Goal: Task Accomplishment & Management: Use online tool/utility

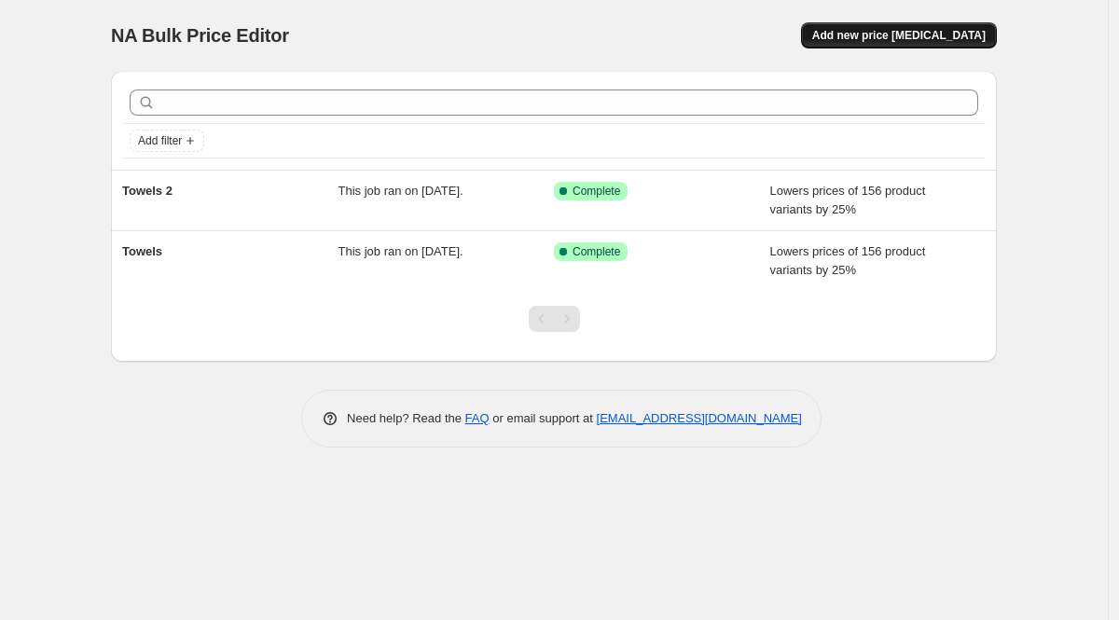
click at [896, 44] on button "Add new price [MEDICAL_DATA]" at bounding box center [899, 35] width 196 height 26
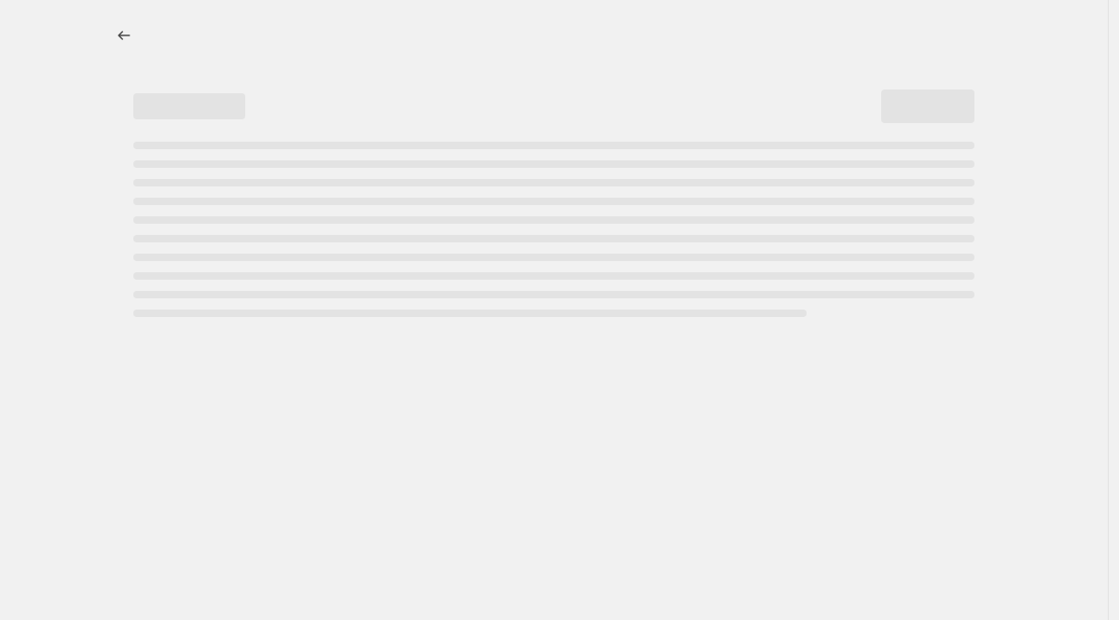
select select "percentage"
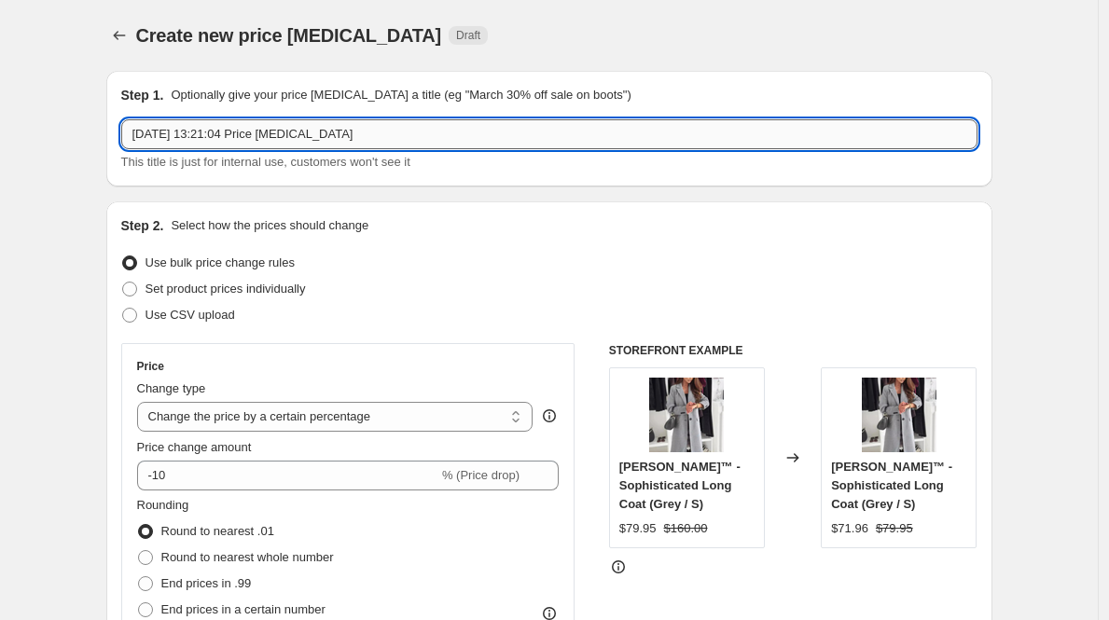
click at [298, 146] on input "[DATE] 13:21:04 Price [MEDICAL_DATA]" at bounding box center [549, 134] width 856 height 30
type input "Aqua Luxe"
click at [759, 208] on div "Step 2. Select how the prices should change Use bulk price change rules Set pro…" at bounding box center [549, 528] width 886 height 655
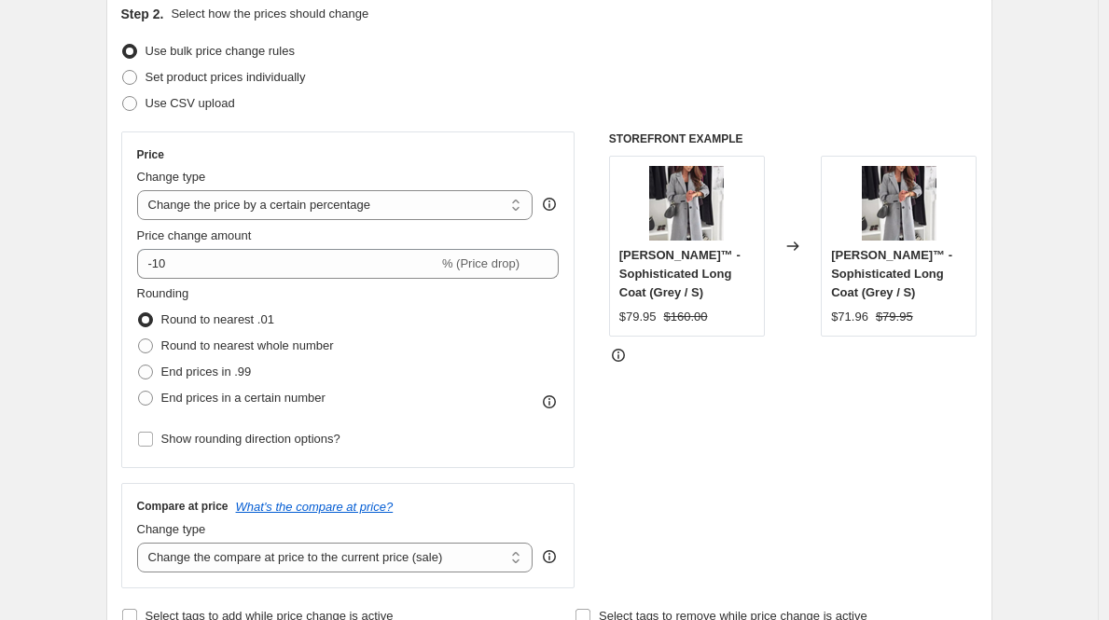
scroll to position [220, 0]
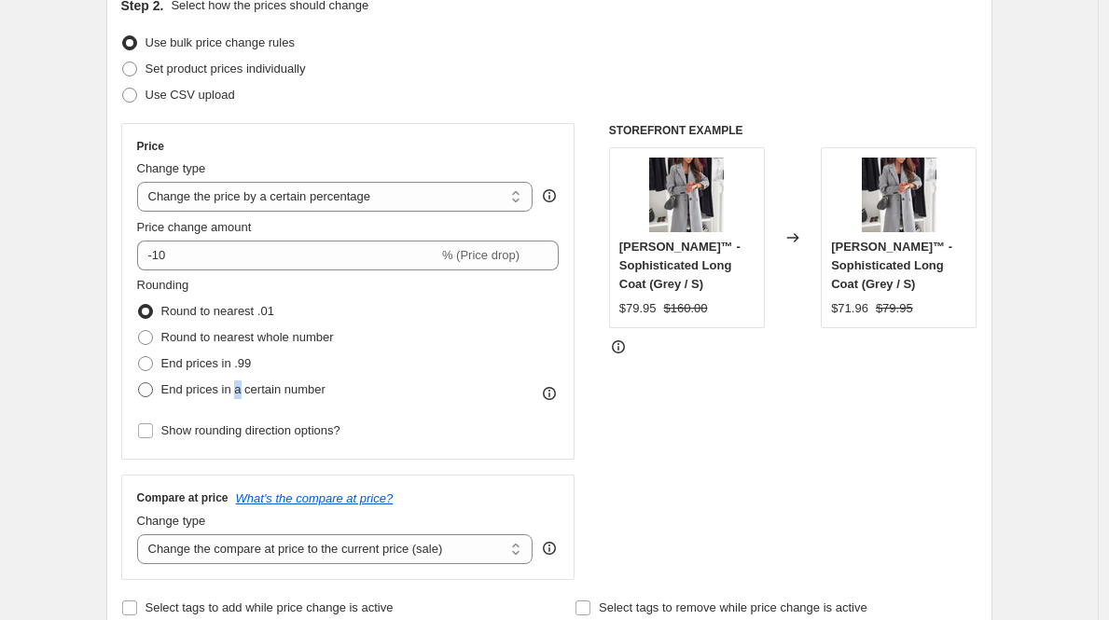
click at [245, 393] on span "End prices in a certain number" at bounding box center [243, 389] width 164 height 14
click at [235, 392] on span "End prices in a certain number" at bounding box center [243, 389] width 164 height 14
click at [139, 383] on input "End prices in a certain number" at bounding box center [138, 382] width 1 height 1
radio input "true"
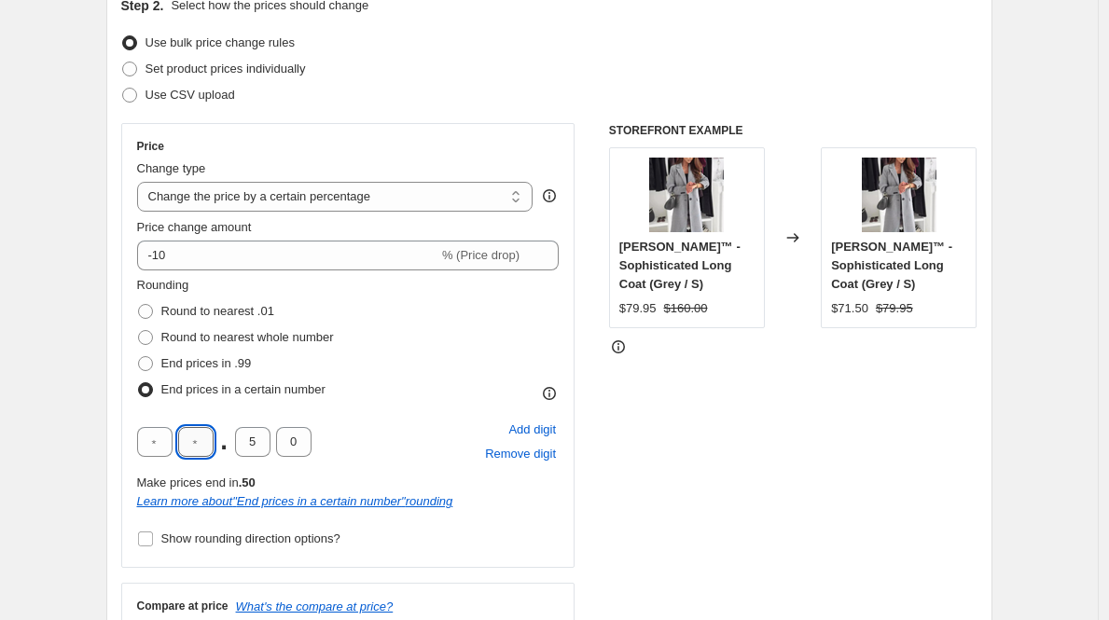
click at [202, 446] on input "text" at bounding box center [195, 442] width 35 height 30
type input "4"
click at [250, 441] on input "5" at bounding box center [252, 442] width 35 height 30
type input "9"
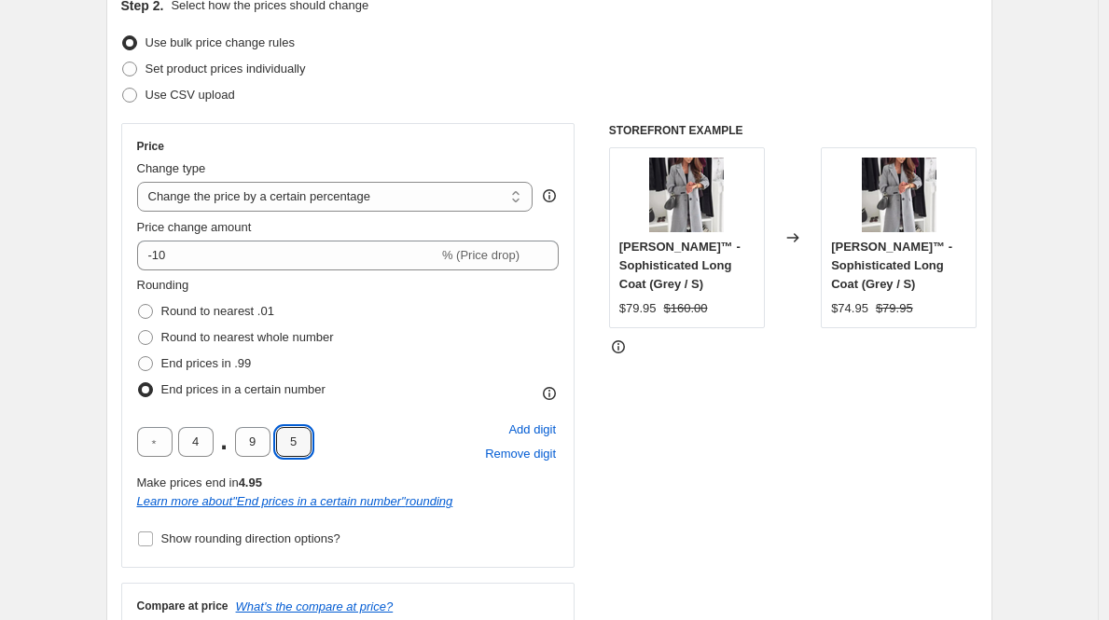
type input "5"
click at [680, 458] on div "STOREFRONT EXAMPLE [PERSON_NAME]™ - Sophisticated Long Coat (Grey / S) $79.95 $…" at bounding box center [793, 405] width 368 height 565
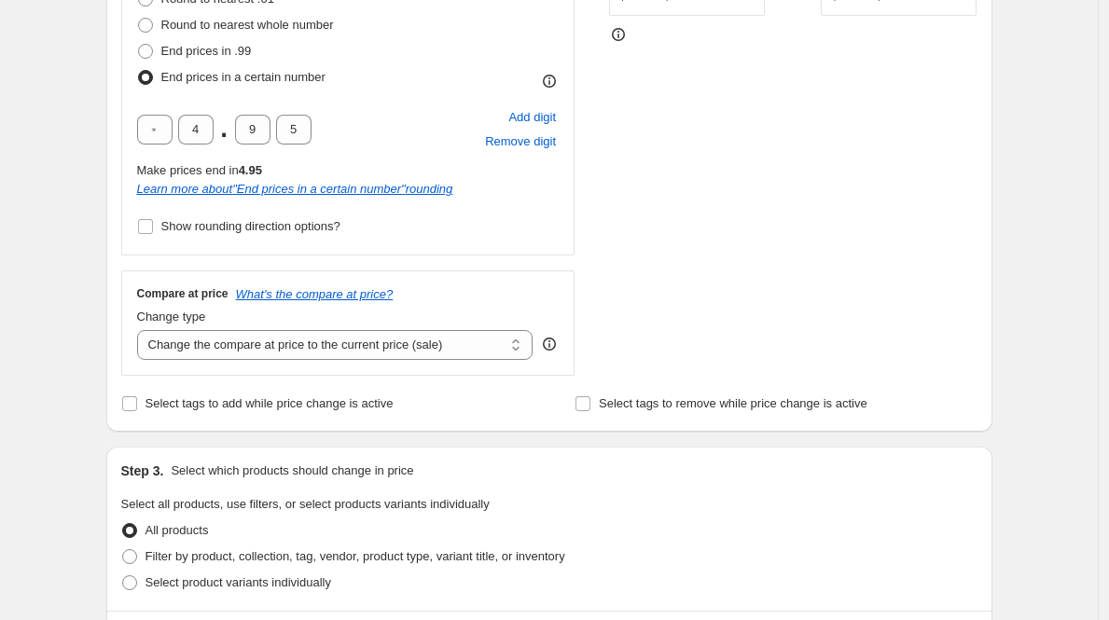
scroll to position [688, 0]
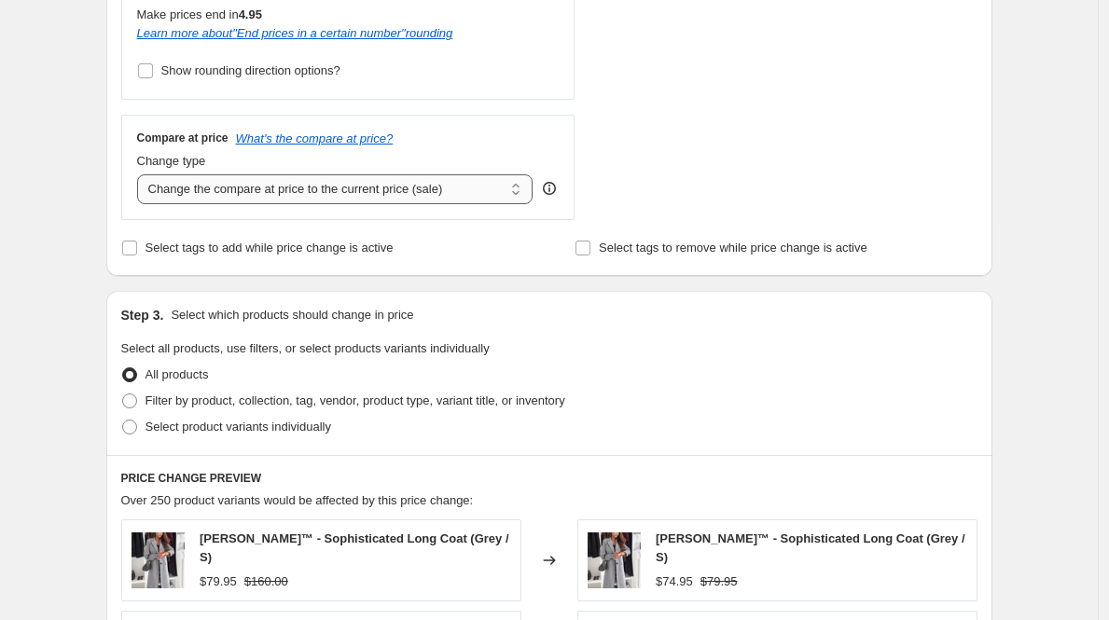
click at [387, 197] on select "Change the compare at price to the current price (sale) Change the compare at p…" at bounding box center [335, 189] width 396 height 30
select select "percentage"
click at [142, 174] on select "Change the compare at price to the current price (sale) Change the compare at p…" at bounding box center [335, 189] width 396 height 30
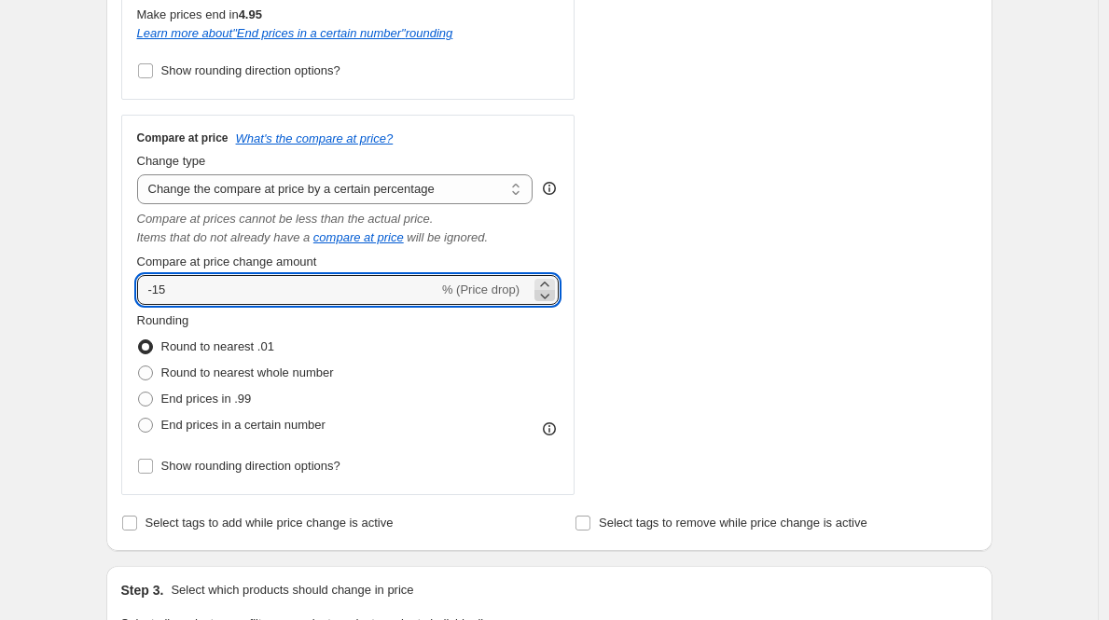
click at [550, 290] on icon at bounding box center [544, 295] width 19 height 19
click at [550, 280] on icon at bounding box center [544, 284] width 19 height 19
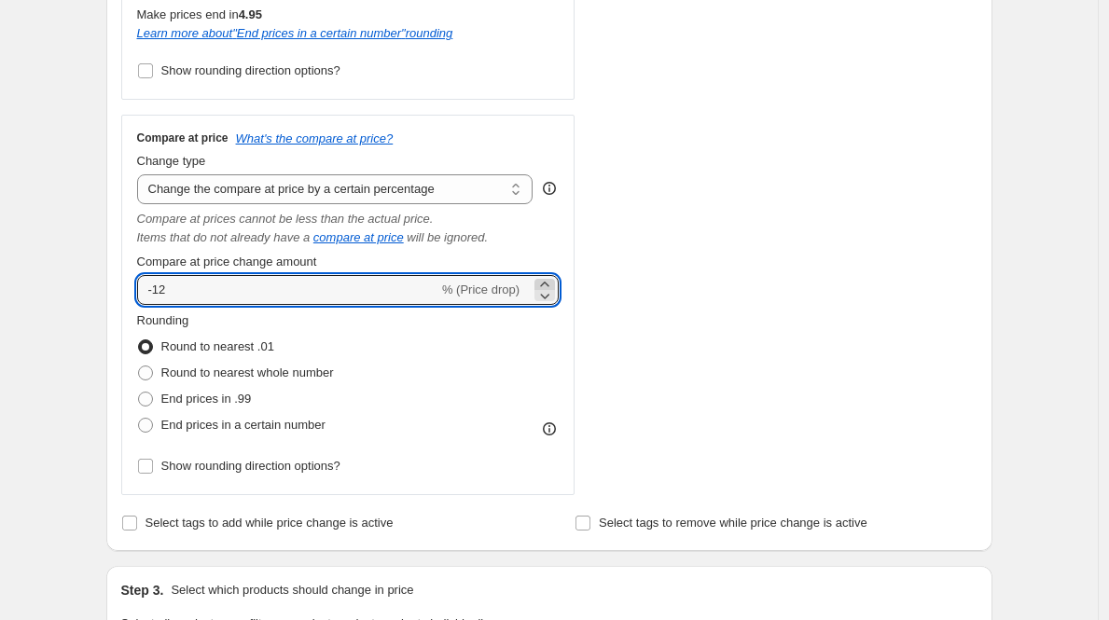
click at [550, 280] on icon at bounding box center [544, 284] width 19 height 19
type input "-10"
click at [236, 430] on span "End prices in a certain number" at bounding box center [243, 425] width 164 height 14
click at [139, 419] on input "End prices in a certain number" at bounding box center [138, 418] width 1 height 1
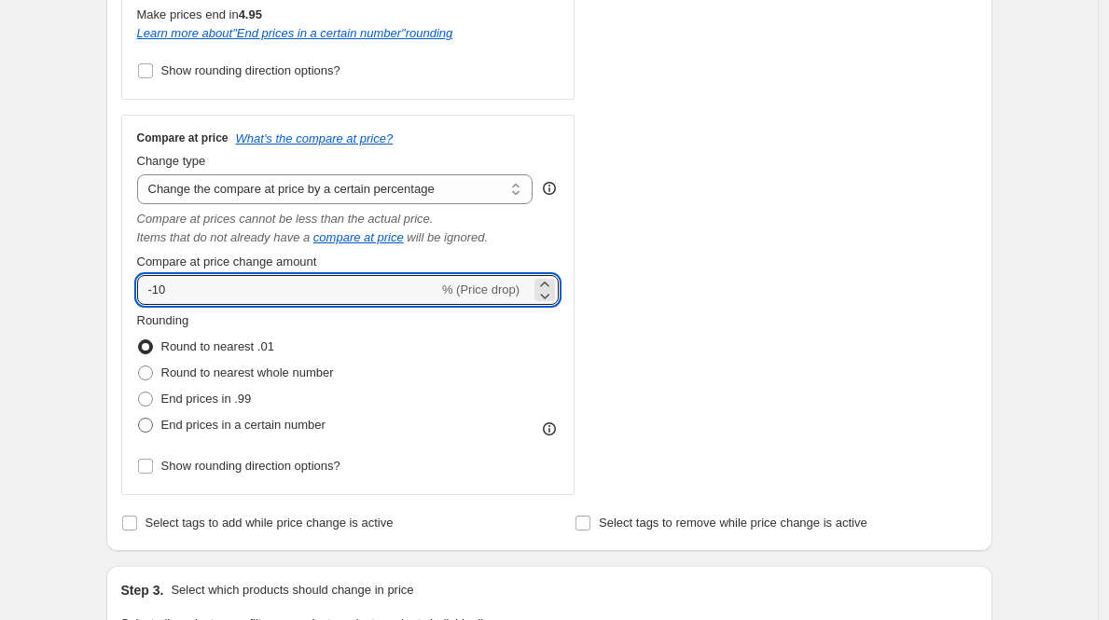
radio input "true"
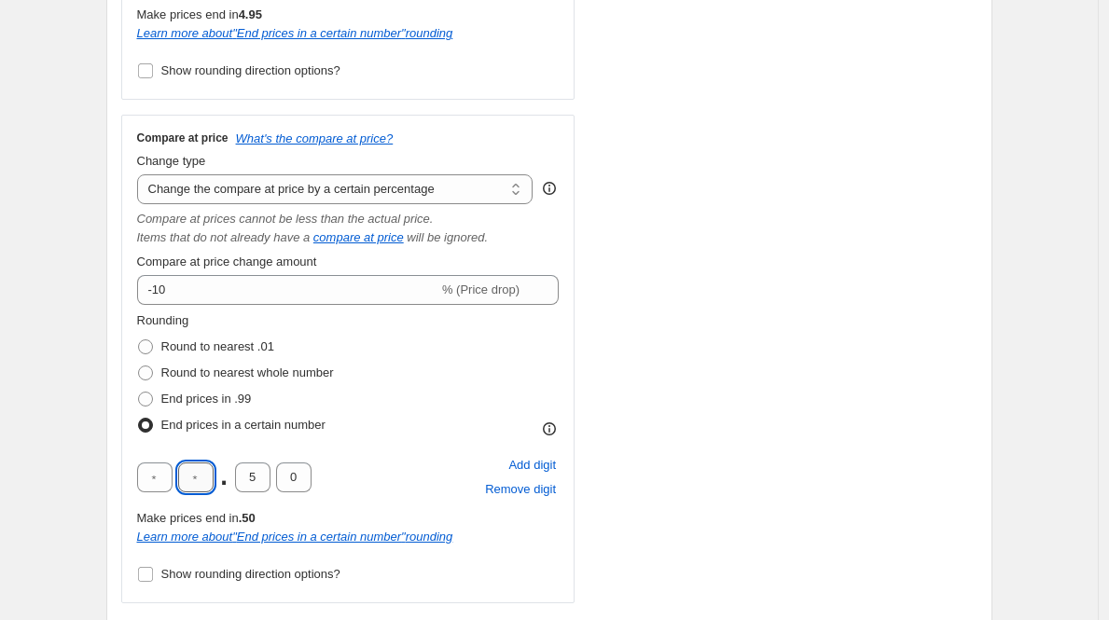
click at [207, 479] on input "text" at bounding box center [195, 478] width 35 height 30
type input "4"
type input "0"
click at [207, 479] on input "4" at bounding box center [195, 478] width 35 height 30
click at [253, 483] on input "0" at bounding box center [252, 478] width 35 height 30
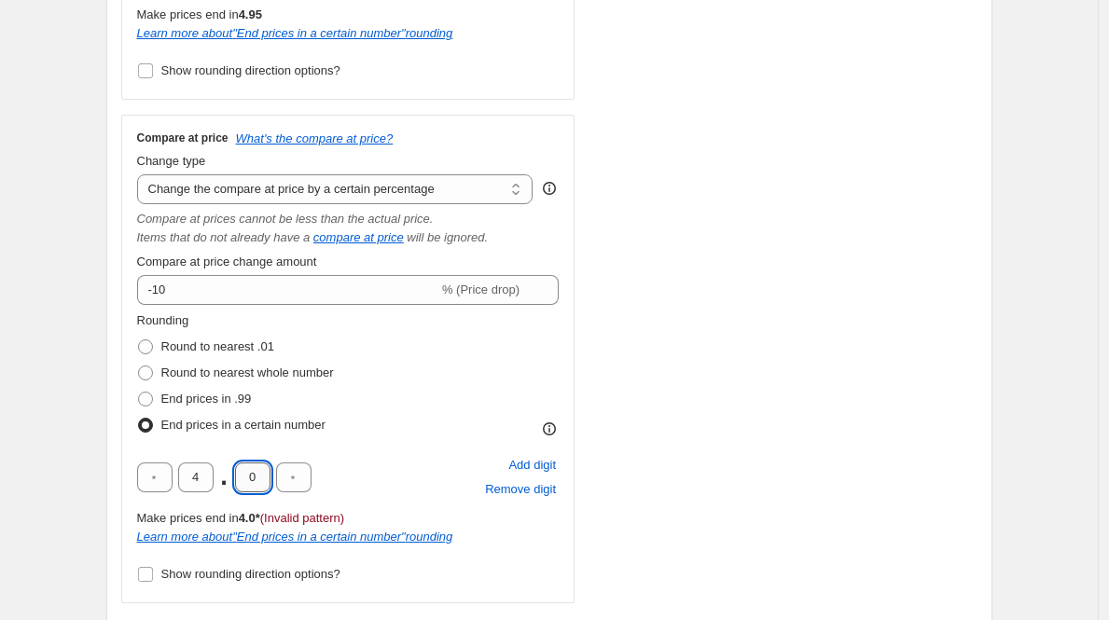
click at [253, 483] on input "0" at bounding box center [252, 478] width 35 height 30
type input "9"
type input "5"
click at [777, 400] on div "STOREFRONT EXAMPLE [PERSON_NAME]™ - Sophisticated Long Coat (Grey / S) $79.95 $…" at bounding box center [793, 129] width 368 height 949
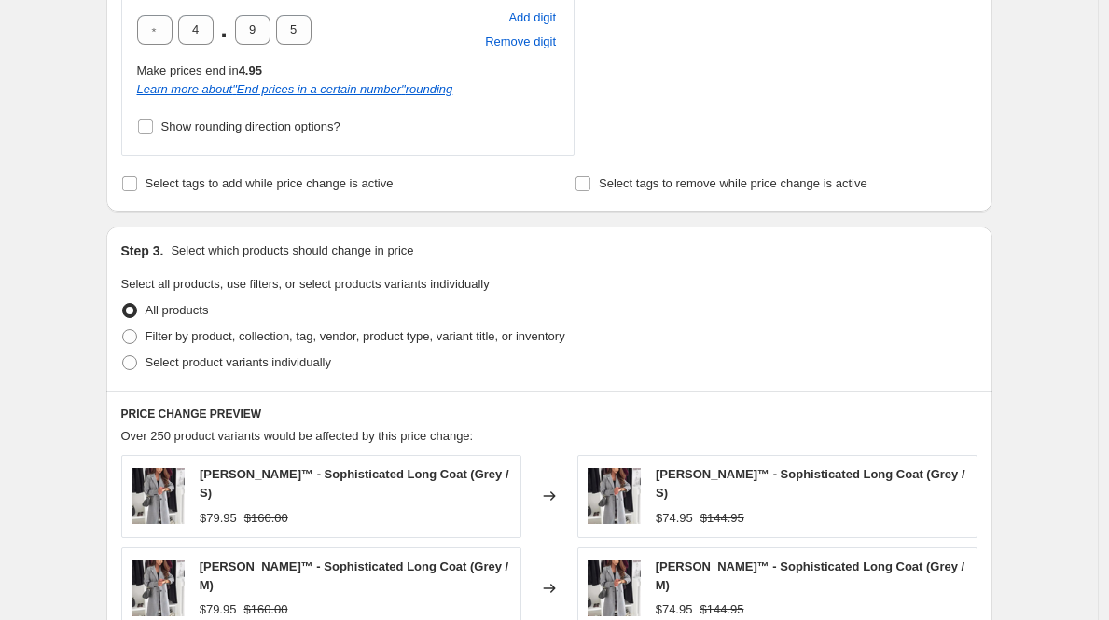
scroll to position [1152, 0]
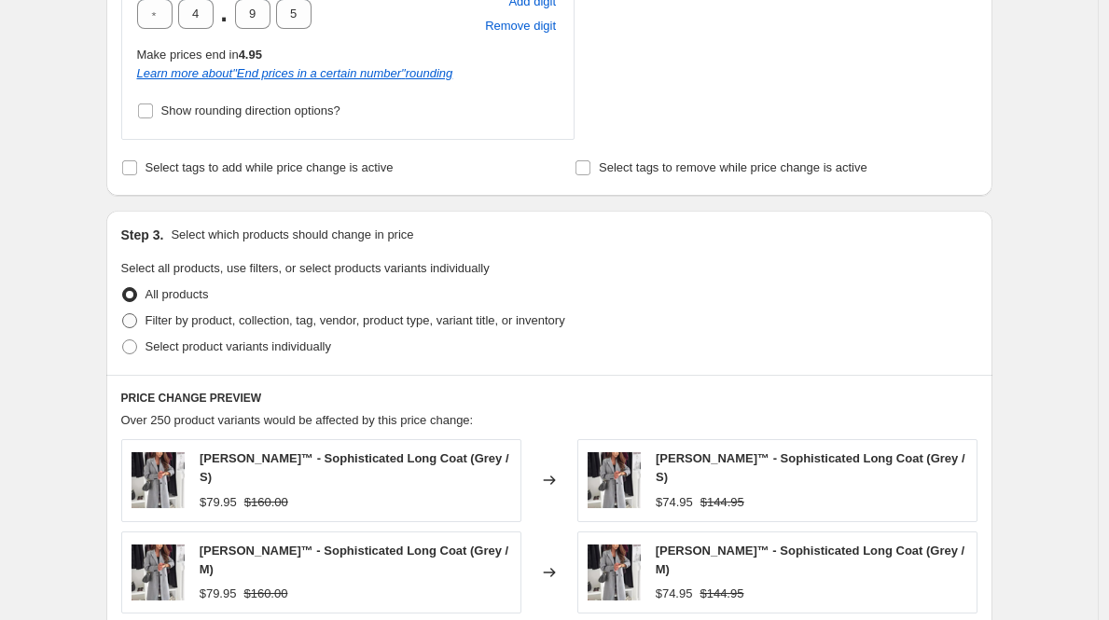
click at [284, 310] on label "Filter by product, collection, tag, vendor, product type, variant title, or inv…" at bounding box center [343, 321] width 444 height 26
click at [123, 313] on input "Filter by product, collection, tag, vendor, product type, variant title, or inv…" at bounding box center [122, 313] width 1 height 1
radio input "true"
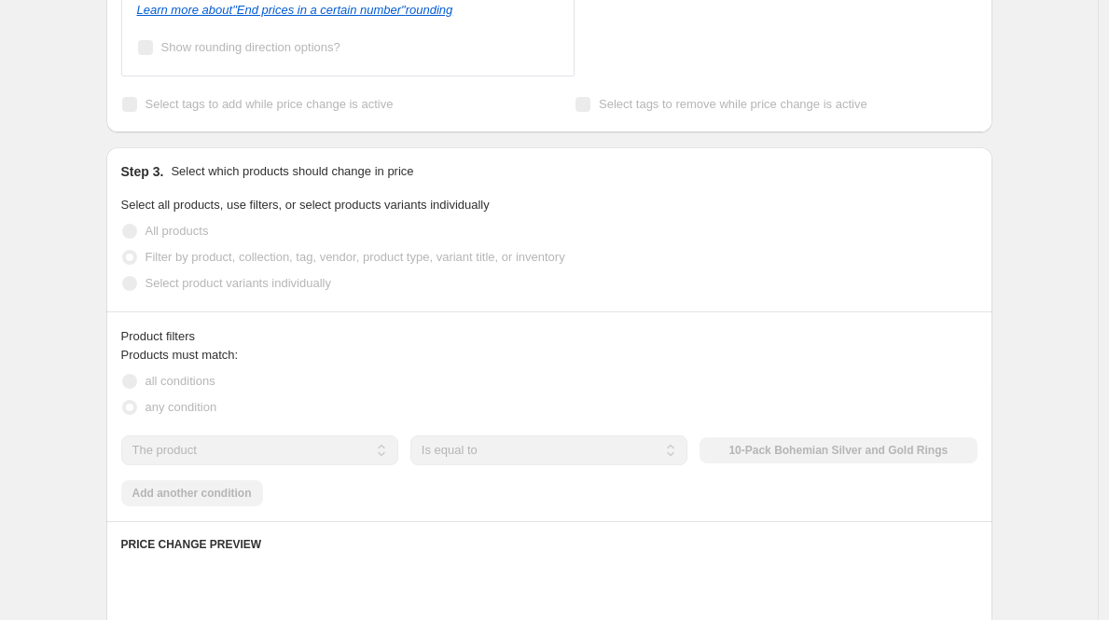
scroll to position [1321, 0]
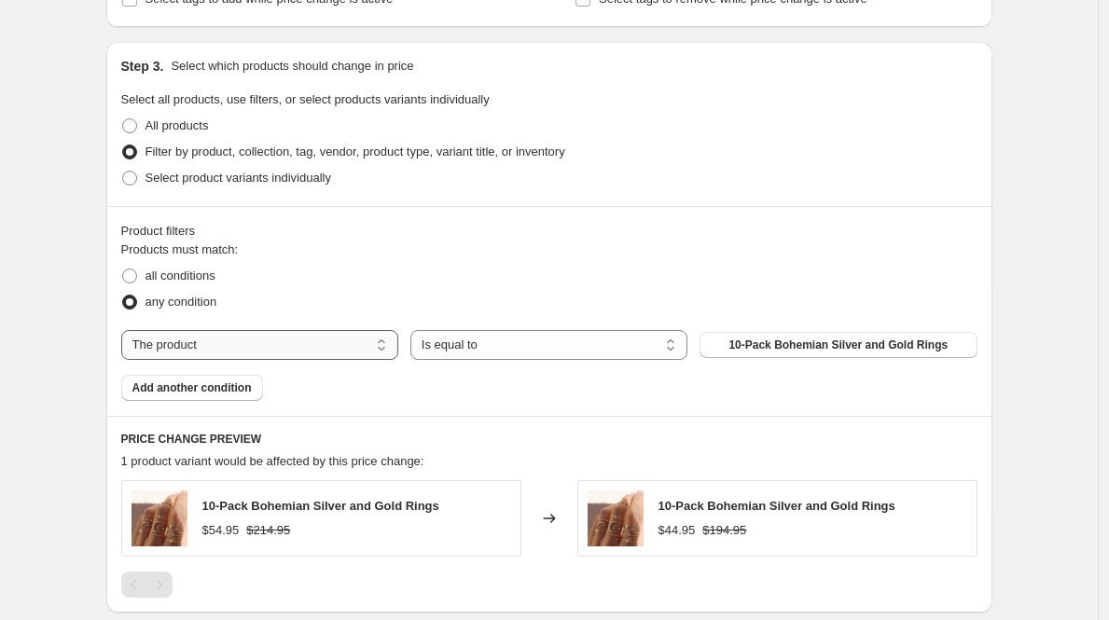
click at [380, 354] on select "The product The product's collection The product's tag The product's vendor The…" at bounding box center [259, 345] width 277 height 30
select select "collection"
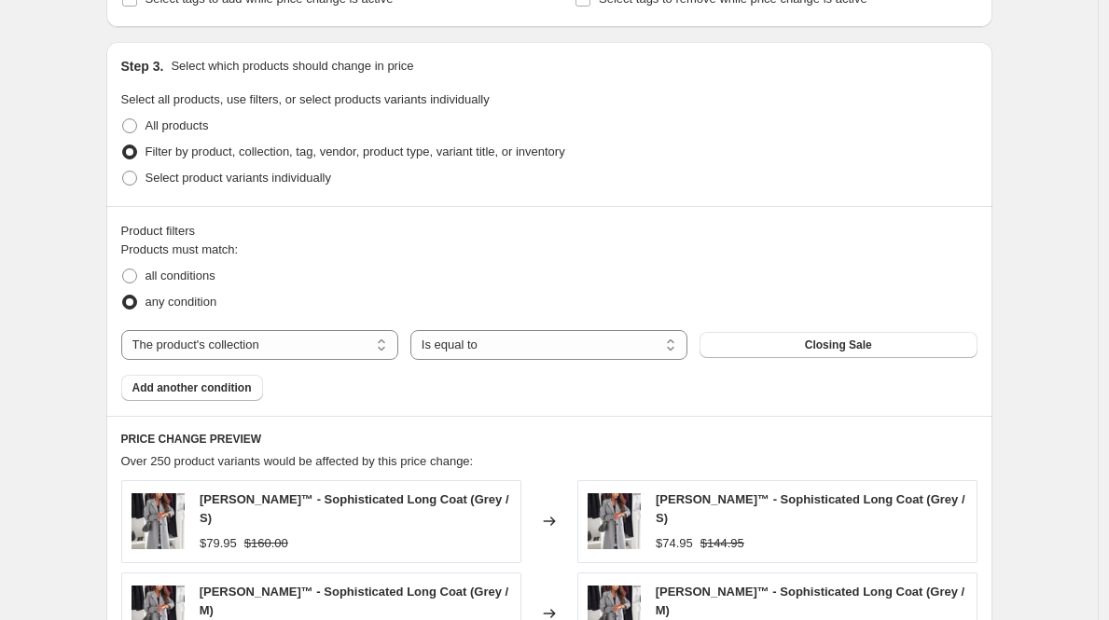
click at [781, 359] on div "The product The product's collection The product's tag The product's vendor The…" at bounding box center [549, 345] width 856 height 30
click at [781, 349] on button "Closing Sale" at bounding box center [838, 345] width 277 height 26
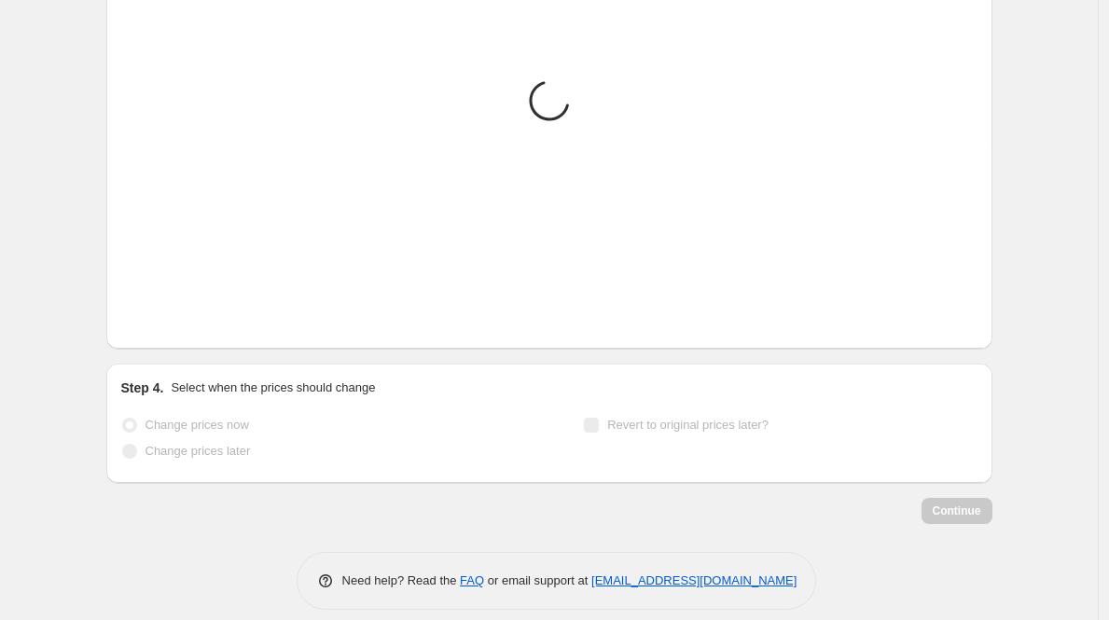
scroll to position [1946, 0]
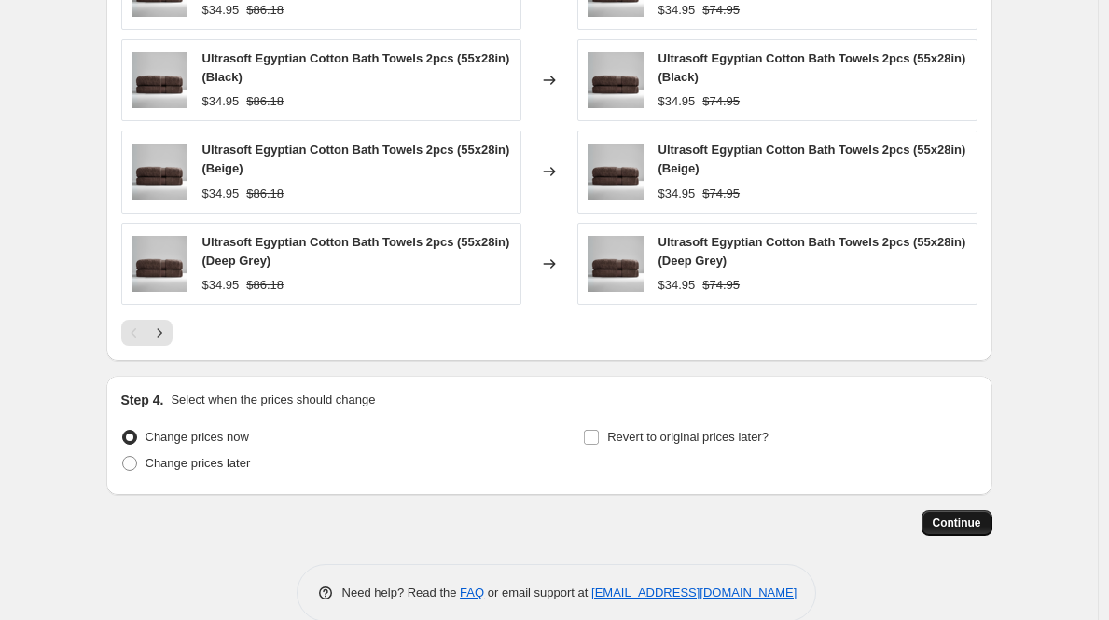
click at [977, 523] on span "Continue" at bounding box center [957, 523] width 49 height 15
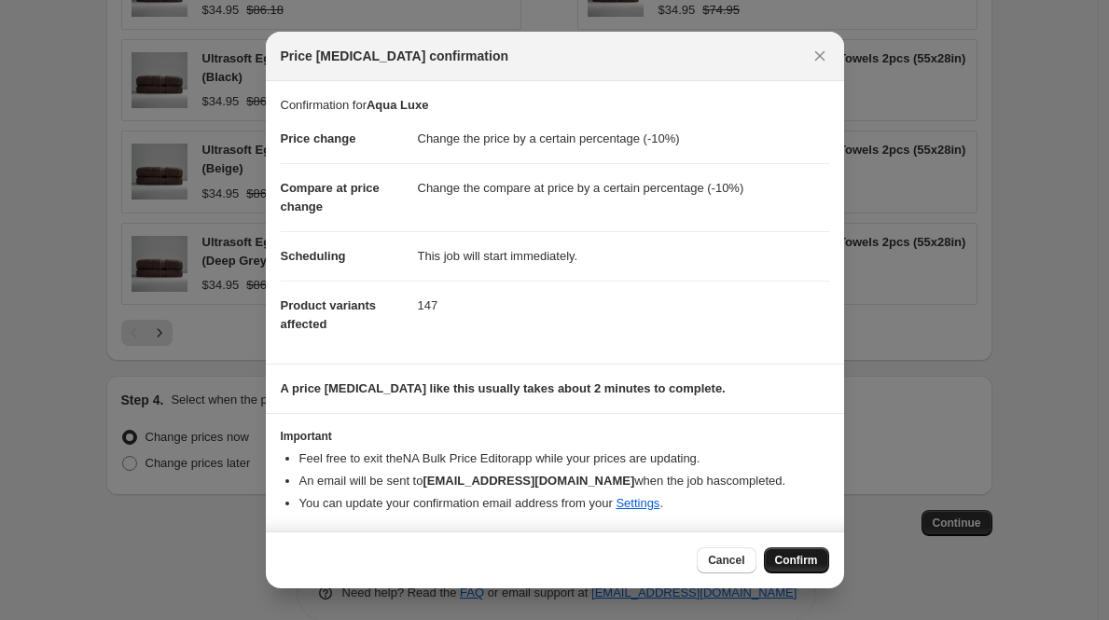
click at [801, 562] on span "Confirm" at bounding box center [796, 560] width 43 height 15
